Goal: Information Seeking & Learning: Learn about a topic

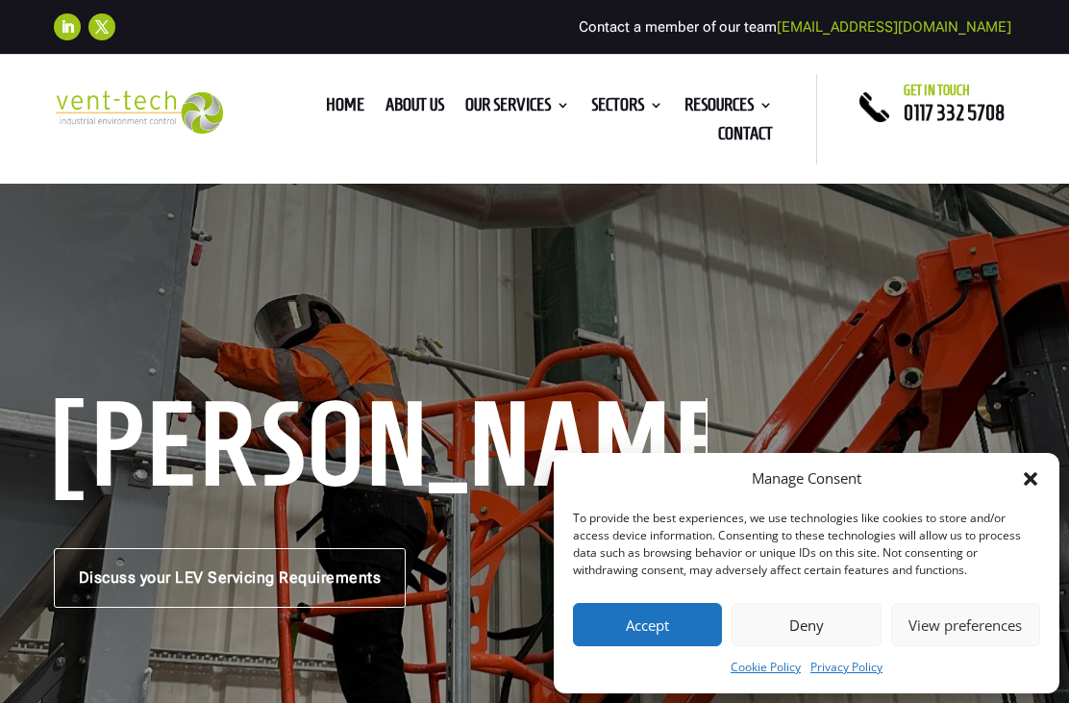
click at [677, 625] on button "Accept" at bounding box center [647, 624] width 149 height 43
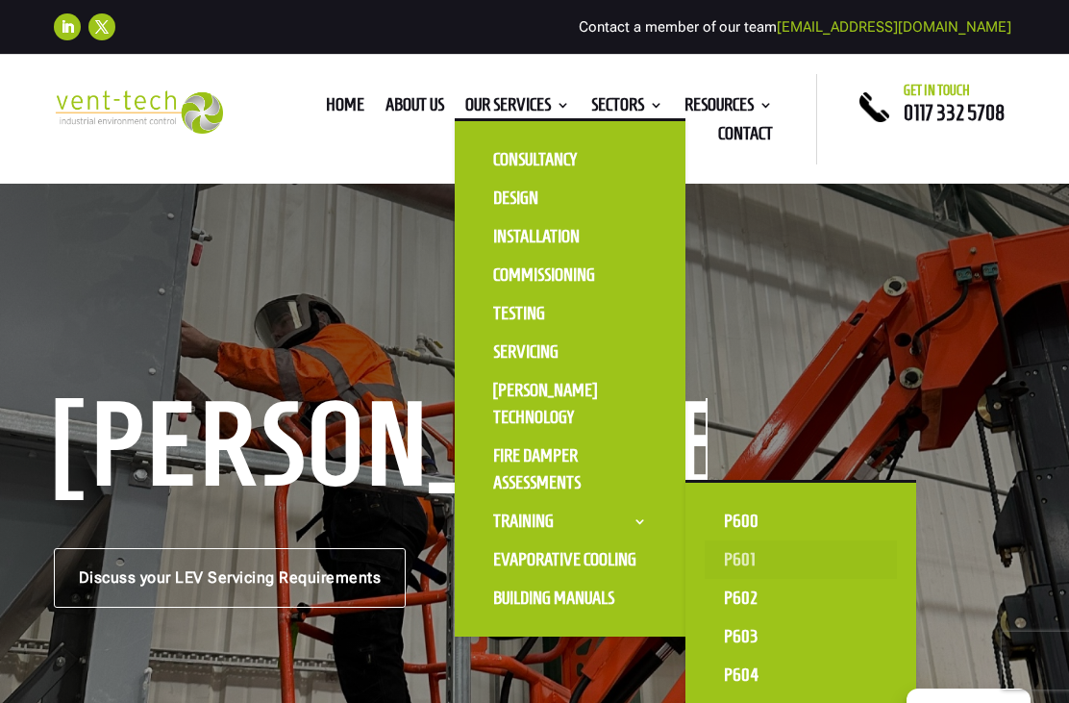
click at [772, 560] on link "P601" at bounding box center [801, 559] width 192 height 38
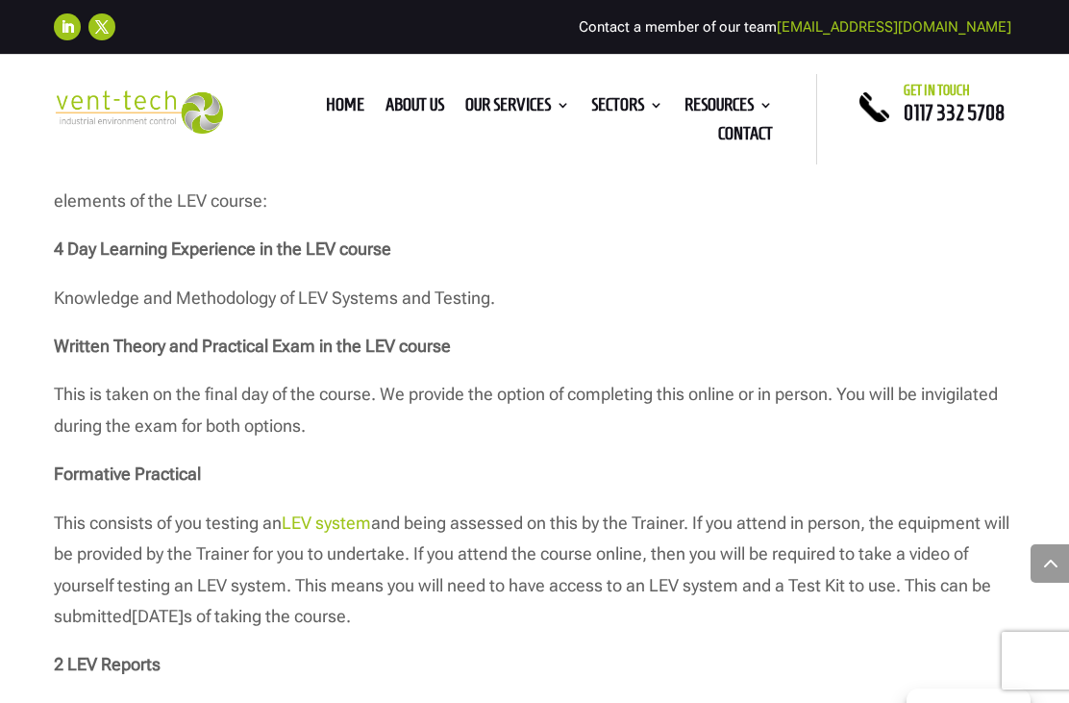
scroll to position [2261, 0]
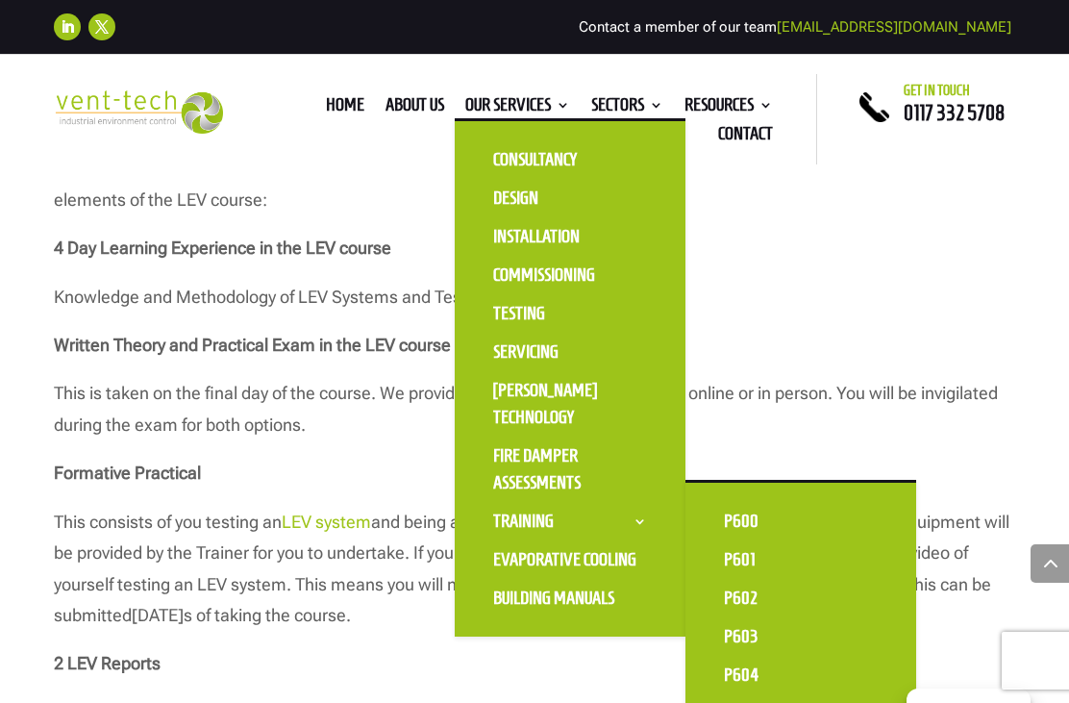
click at [762, 633] on link "P603" at bounding box center [801, 636] width 192 height 38
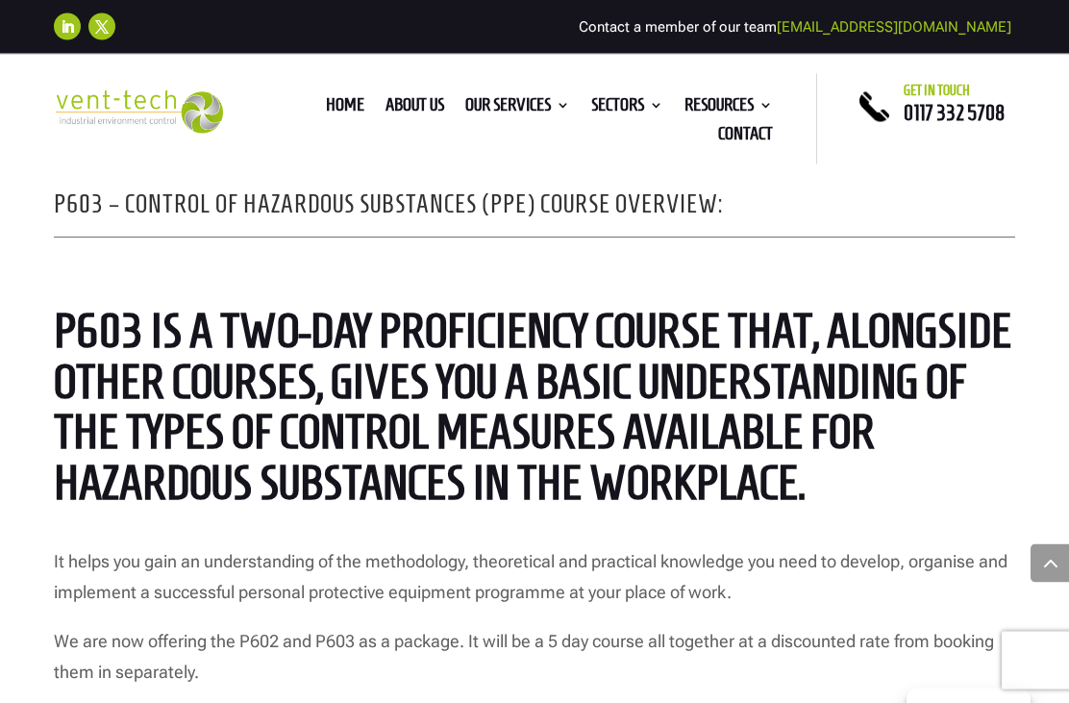
scroll to position [1650, 0]
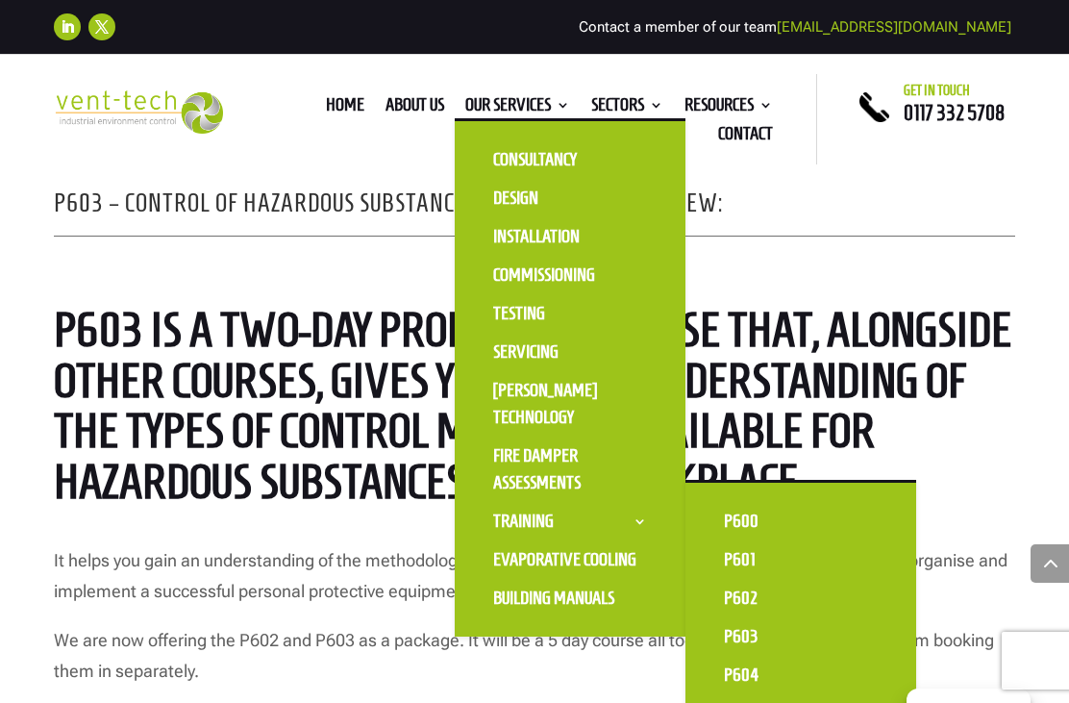
click at [755, 679] on link "P604" at bounding box center [801, 675] width 192 height 38
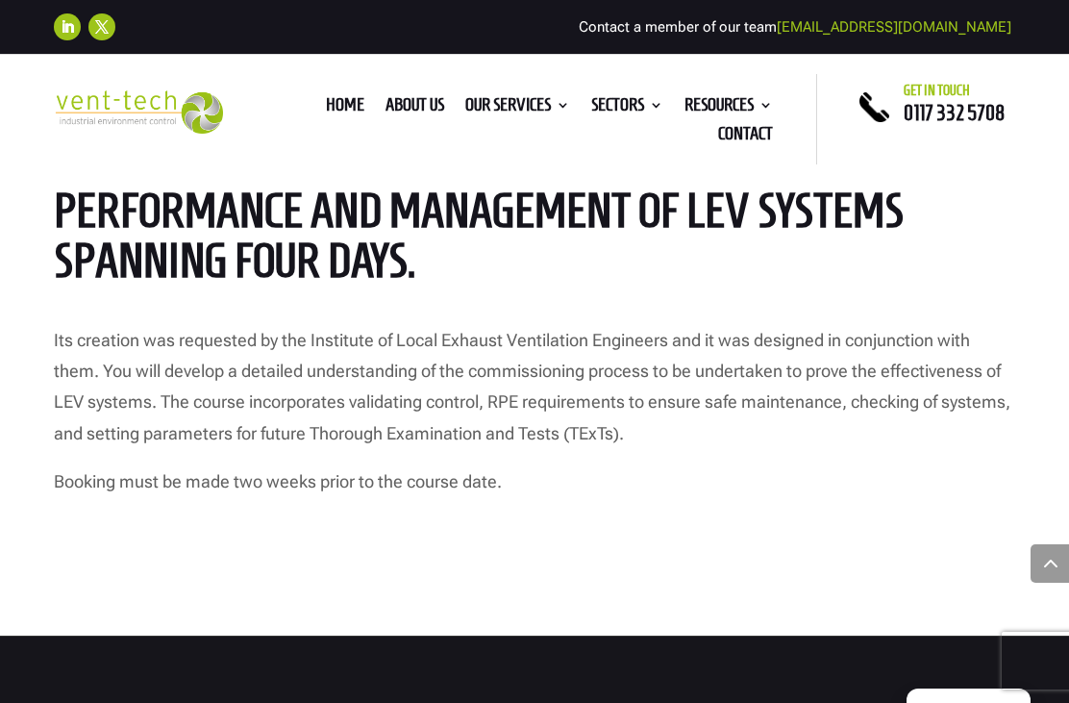
scroll to position [1803, 0]
